Goal: Task Accomplishment & Management: Complete application form

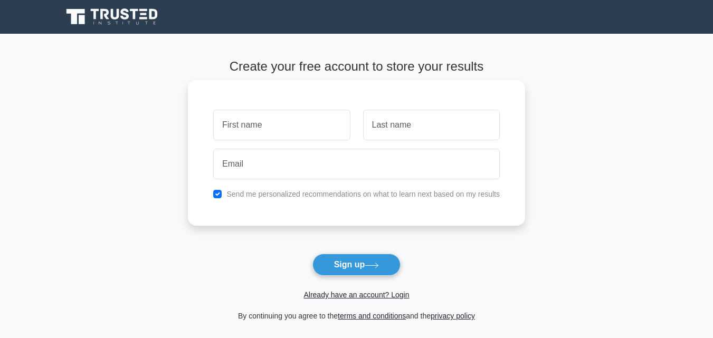
click at [252, 131] on input "text" at bounding box center [281, 125] width 137 height 31
type input "[PERSON_NAME]"
click at [394, 124] on input "text" at bounding box center [431, 125] width 137 height 31
type input "Agbovu"
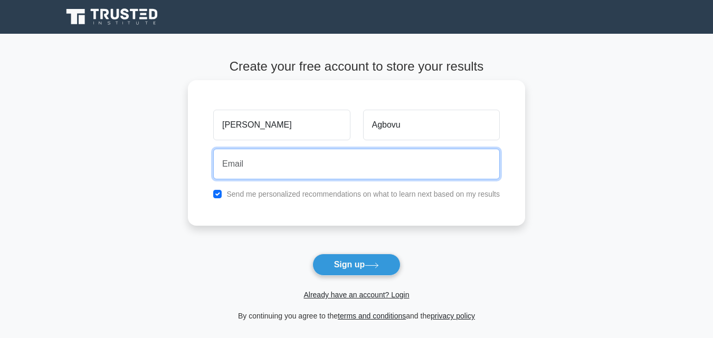
click at [241, 166] on input "email" at bounding box center [356, 164] width 287 height 31
type input "[EMAIL_ADDRESS][DOMAIN_NAME]"
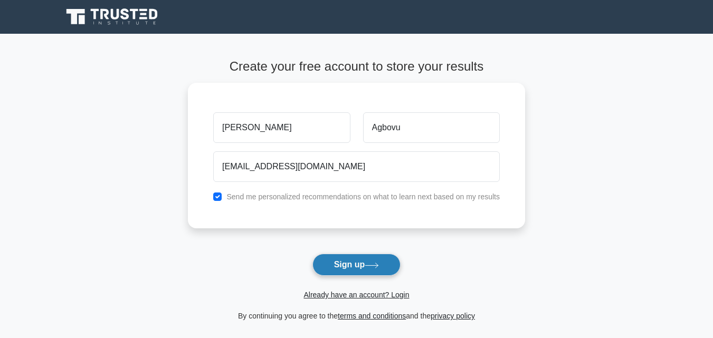
click at [354, 265] on button "Sign up" at bounding box center [356, 265] width 89 height 22
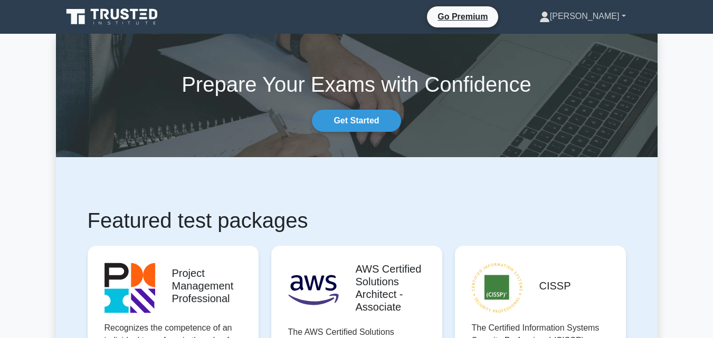
click at [622, 16] on link "[PERSON_NAME]" at bounding box center [582, 16] width 137 height 21
